Goal: Task Accomplishment & Management: Use online tool/utility

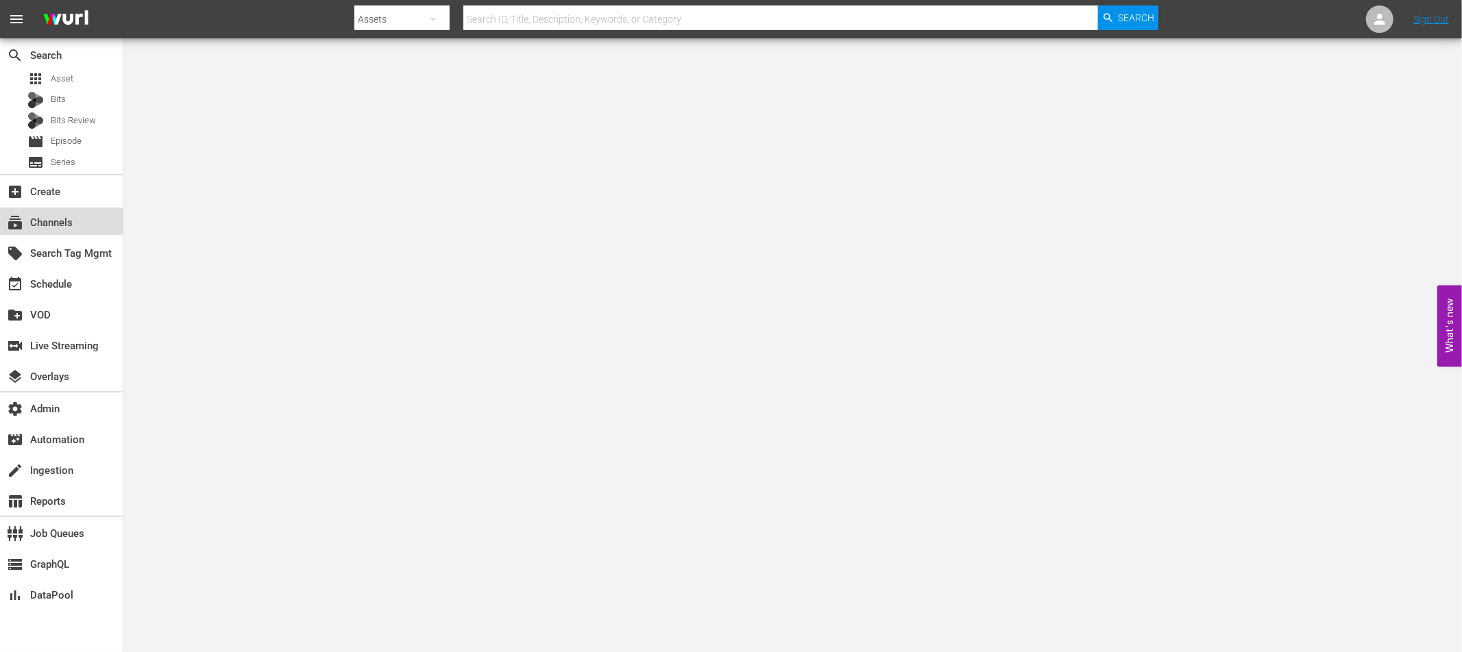
click at [73, 221] on div "subscriptions Channels" at bounding box center [38, 221] width 77 height 12
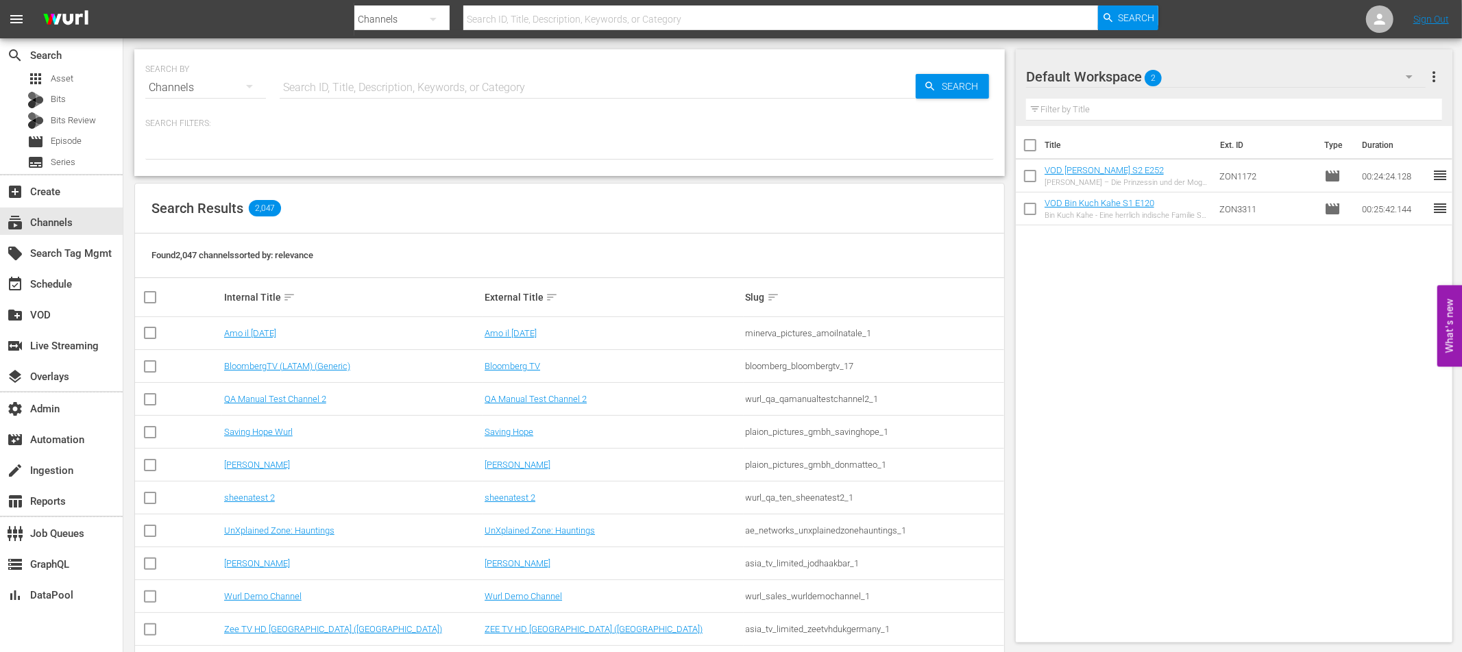
click at [347, 89] on input "text" at bounding box center [598, 87] width 636 height 33
type input "fifa"
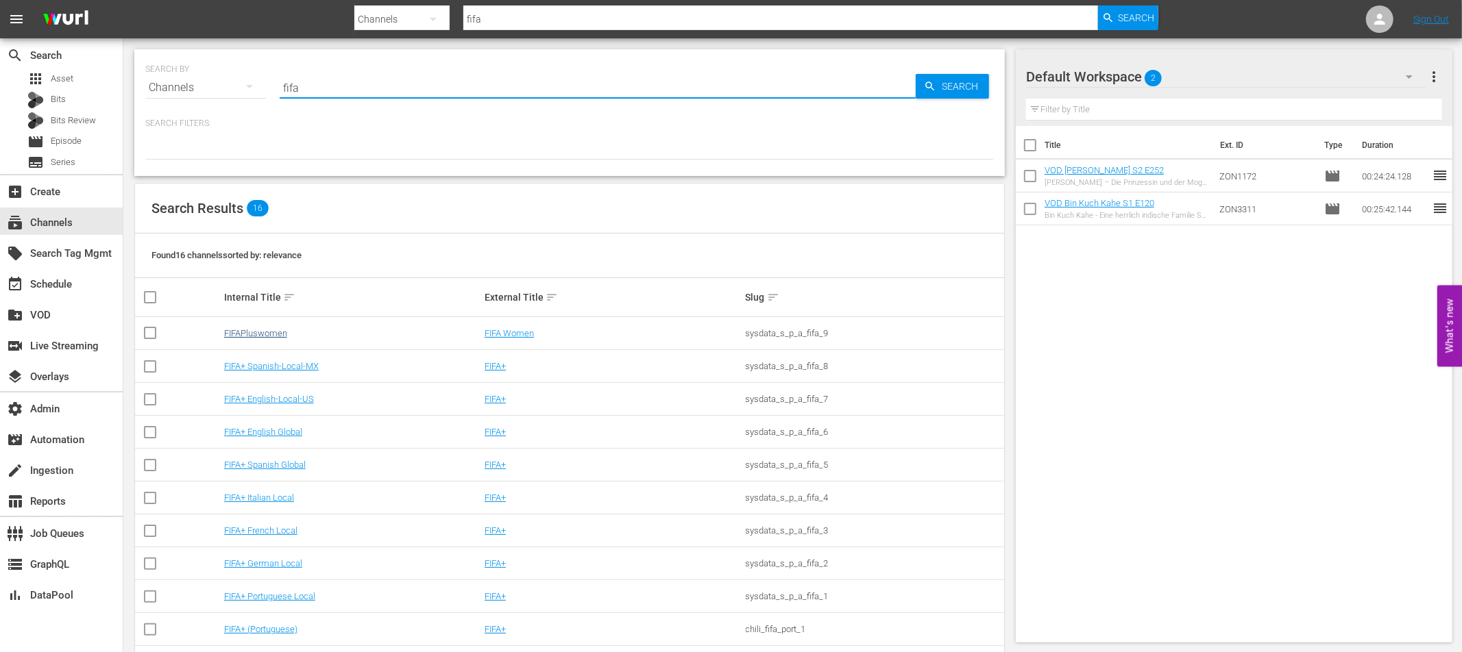
type input "fifa"
click at [267, 333] on link "FIFAPluswomen" at bounding box center [255, 333] width 63 height 10
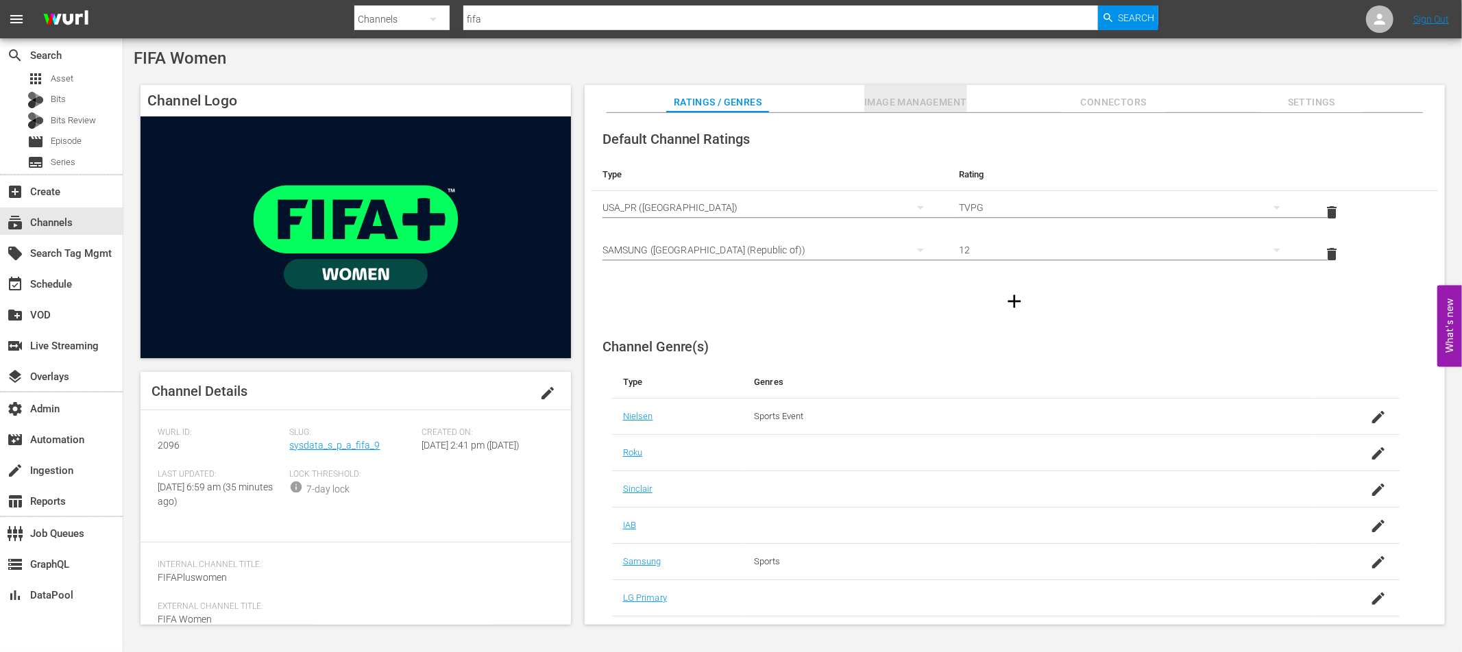
click at [942, 105] on span "Image Management" at bounding box center [915, 102] width 103 height 17
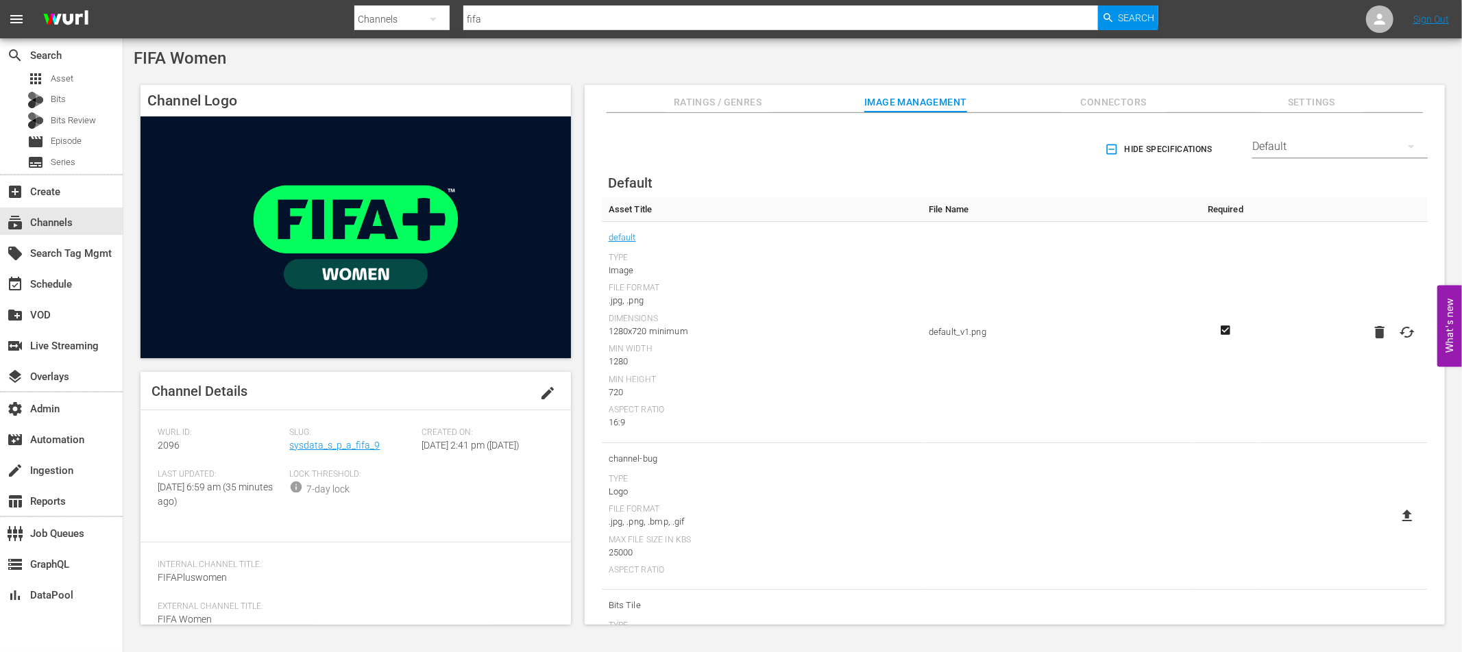
click at [1410, 329] on icon at bounding box center [1407, 332] width 16 height 16
click at [1394, 344] on input "file" at bounding box center [1393, 344] width 1 height 1
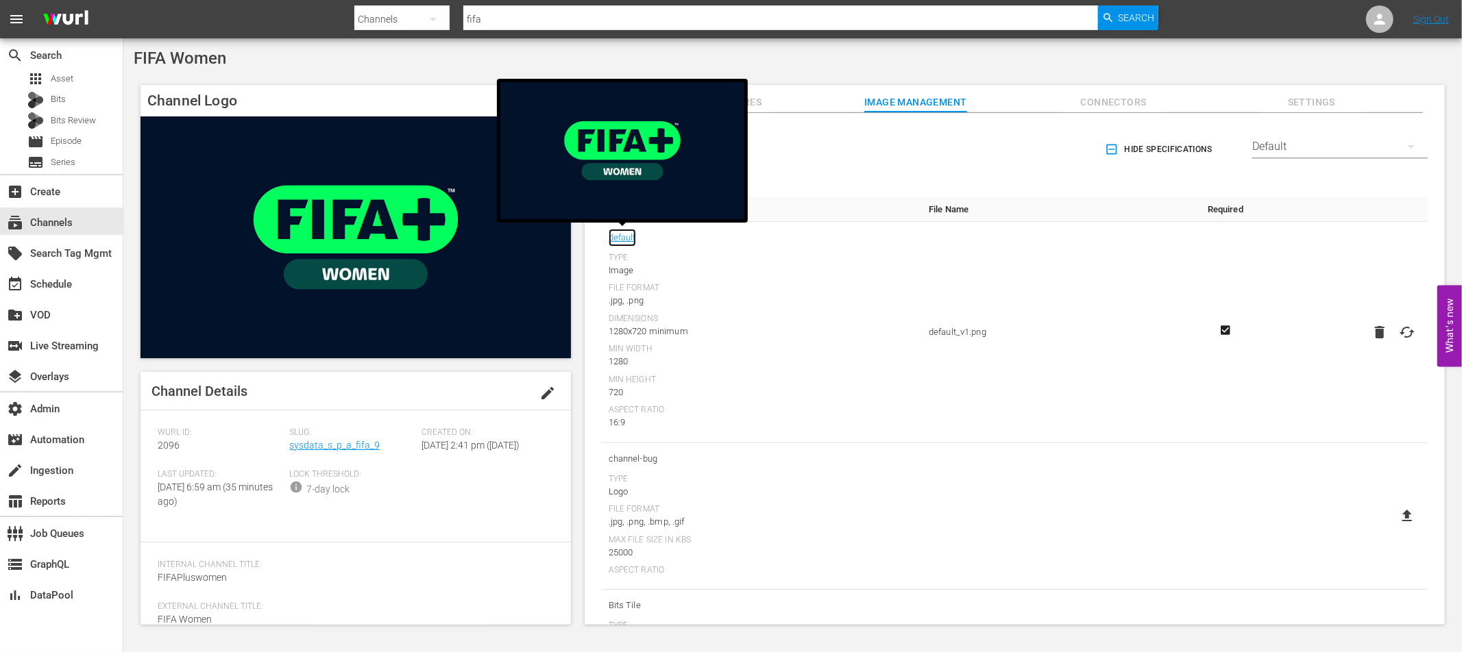
click at [631, 234] on link "default" at bounding box center [622, 238] width 27 height 18
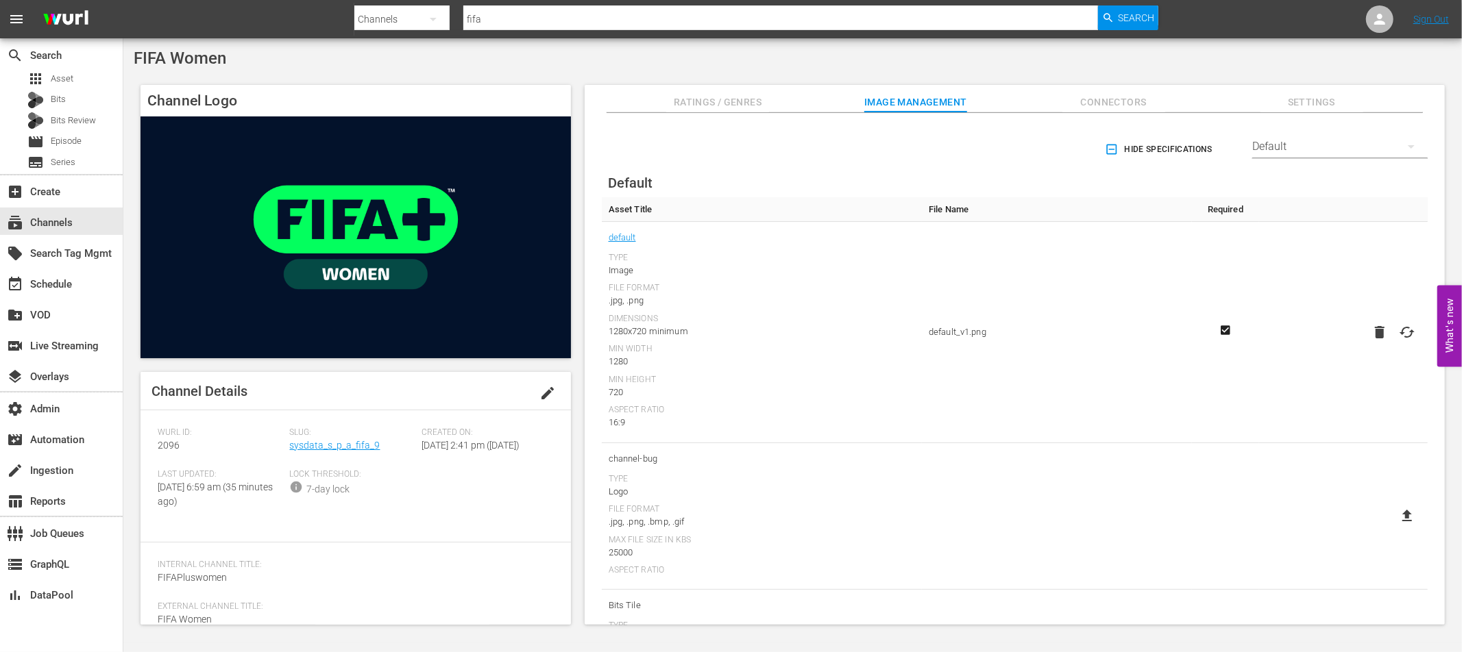
click at [1198, 261] on td at bounding box center [1225, 332] width 67 height 221
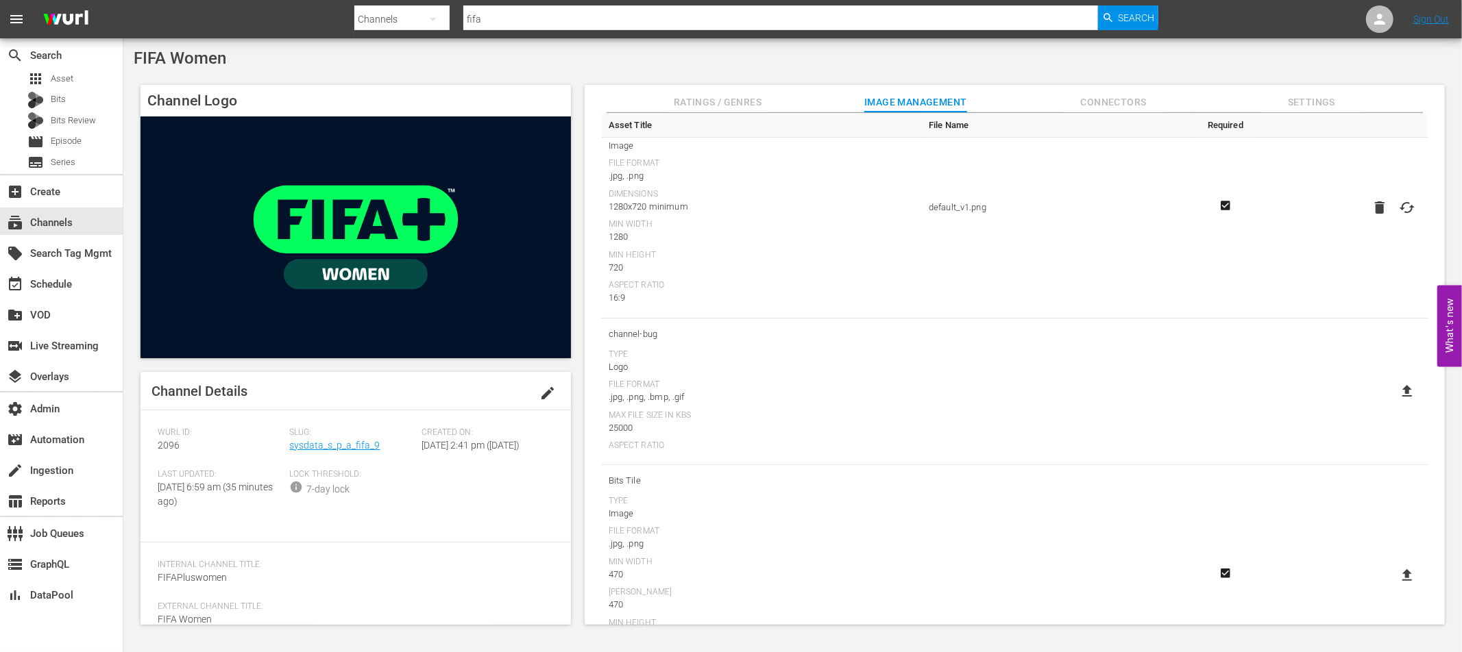
scroll to position [122, 0]
